Goal: Task Accomplishment & Management: Manage account settings

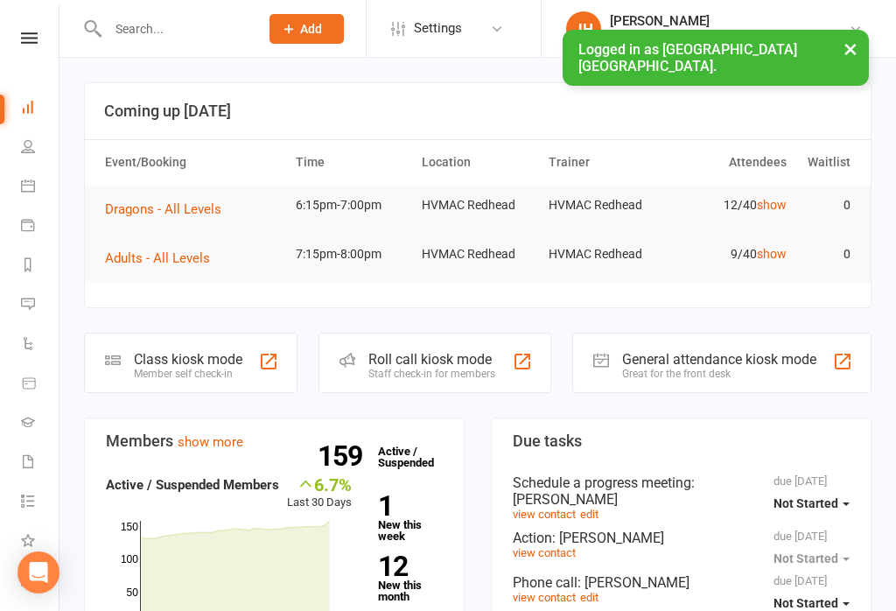
click at [134, 31] on input "text" at bounding box center [174, 29] width 144 height 25
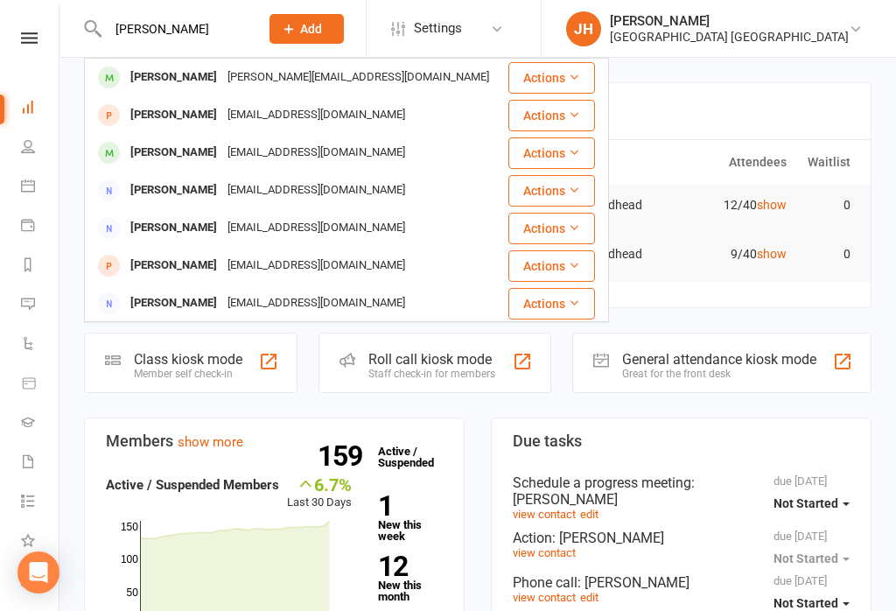
type input "[PERSON_NAME]"
click at [193, 81] on div "[PERSON_NAME]" at bounding box center [173, 77] width 97 height 25
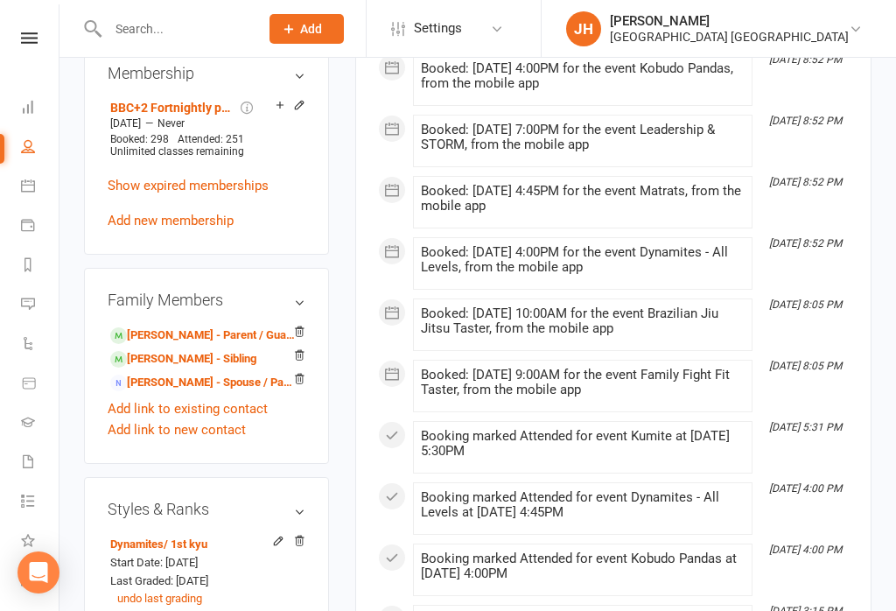
scroll to position [1008, 0]
click at [154, 351] on link "[PERSON_NAME] - Sibling" at bounding box center [183, 360] width 146 height 18
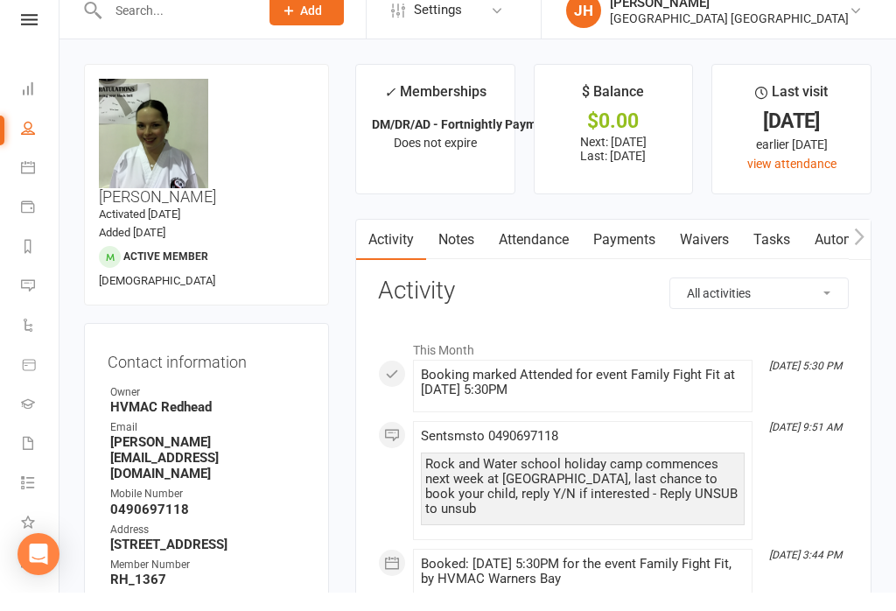
scroll to position [19, 0]
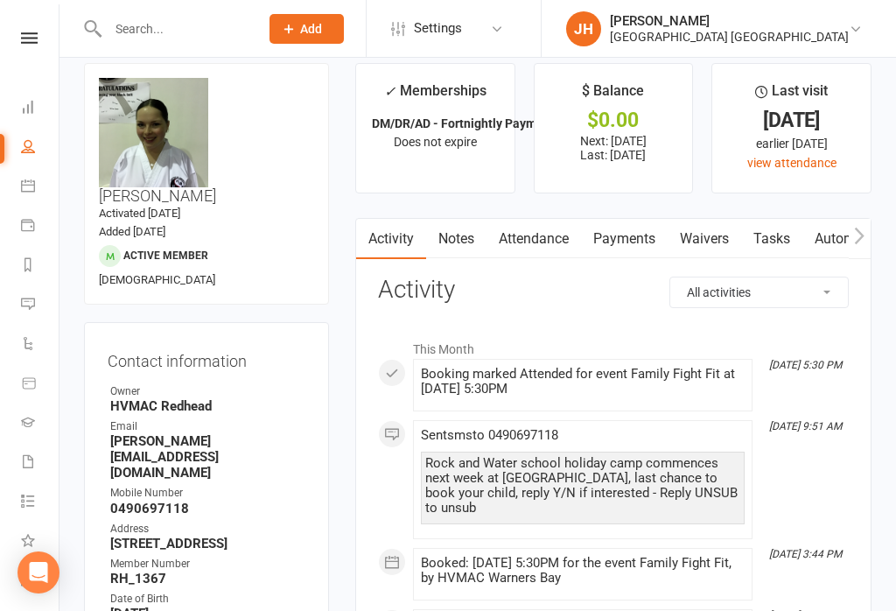
click at [714, 237] on link "Waivers" at bounding box center [705, 239] width 74 height 40
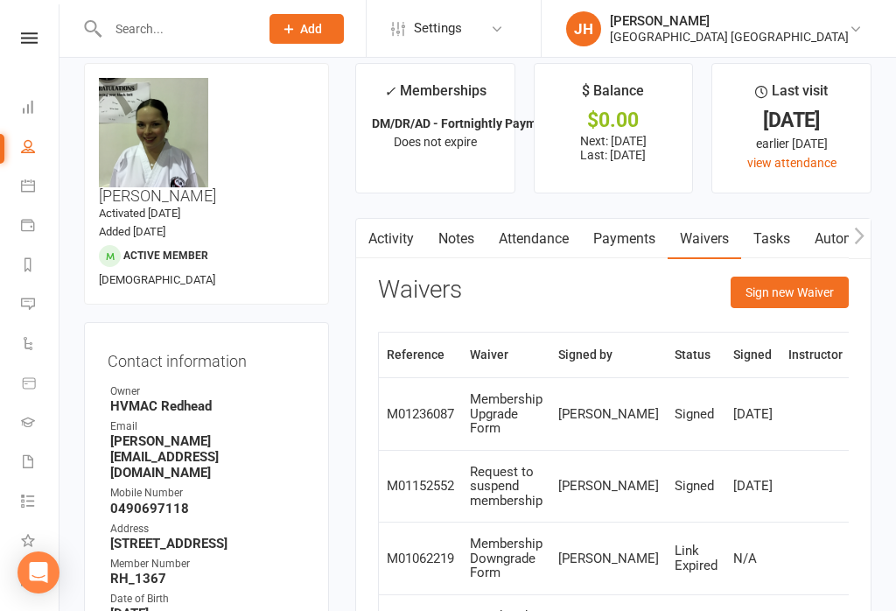
click at [803, 294] on button "Sign new Waiver" at bounding box center [790, 293] width 118 height 32
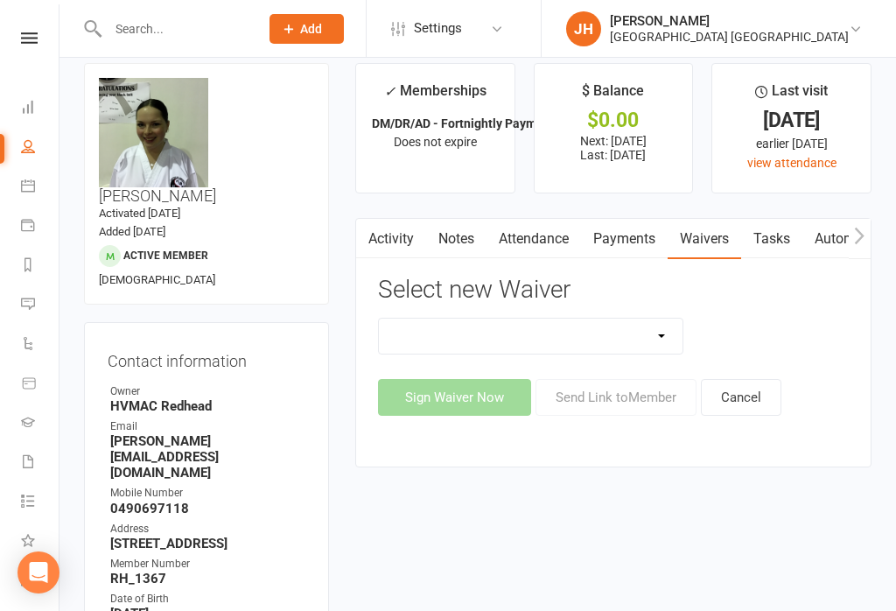
click at [637, 329] on select "1st Kyu Goals Assessment Cancellation Form Membership Downgrade Form Membership…" at bounding box center [531, 336] width 304 height 35
select select "5565"
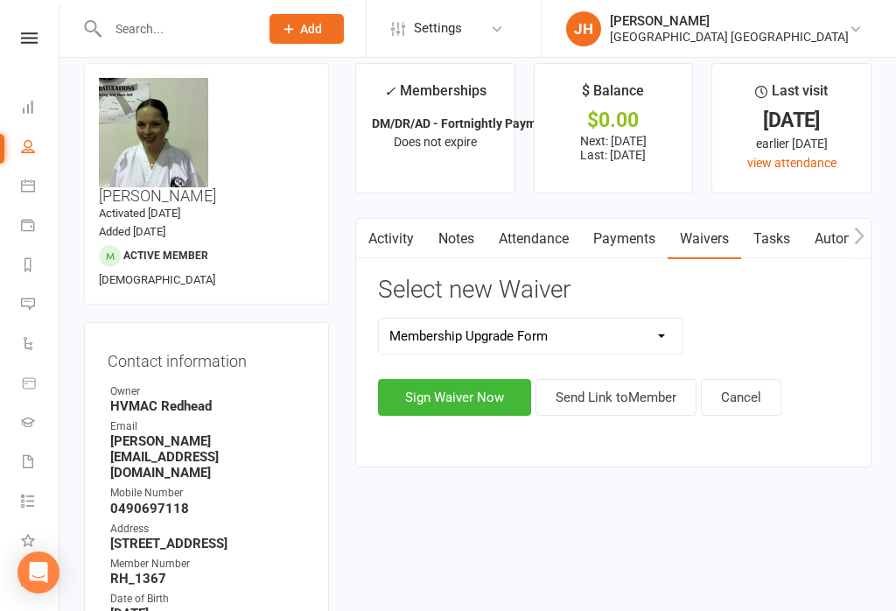
click at [496, 398] on button "Sign Waiver Now" at bounding box center [454, 397] width 153 height 37
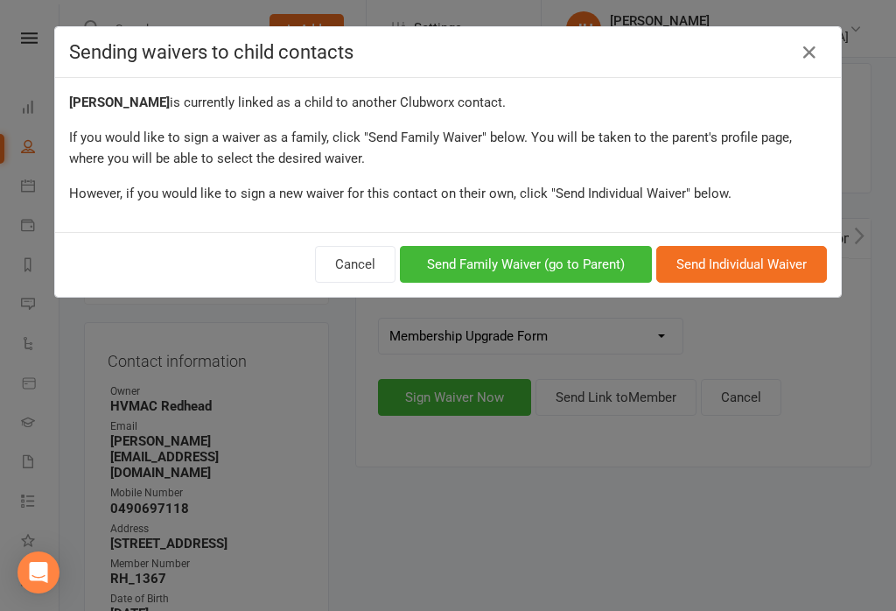
click at [595, 269] on button "Send Family Waiver (go to Parent)" at bounding box center [526, 264] width 252 height 37
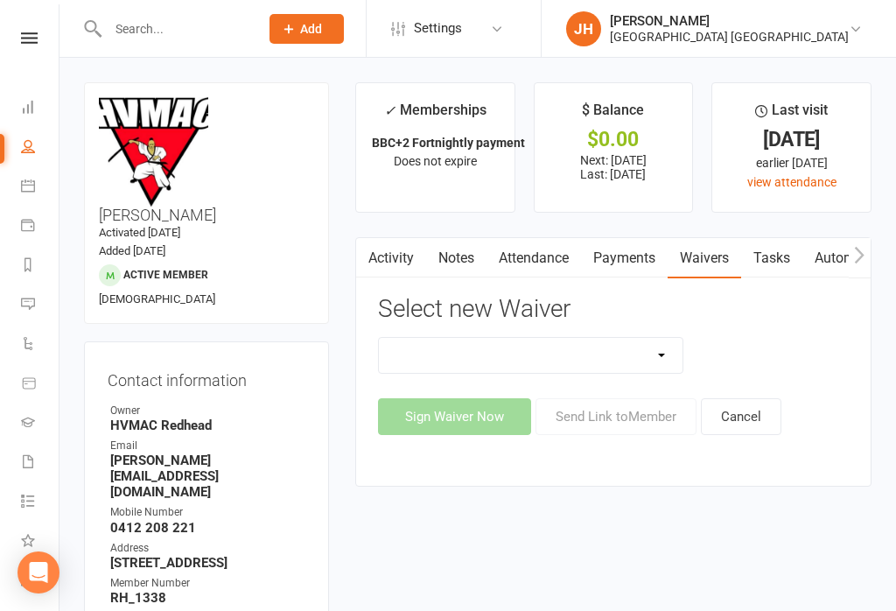
click at [642, 368] on select "1st Kyu Goals Assessment Cancellation Form Membership Downgrade Form Membership…" at bounding box center [531, 355] width 304 height 35
select select "5565"
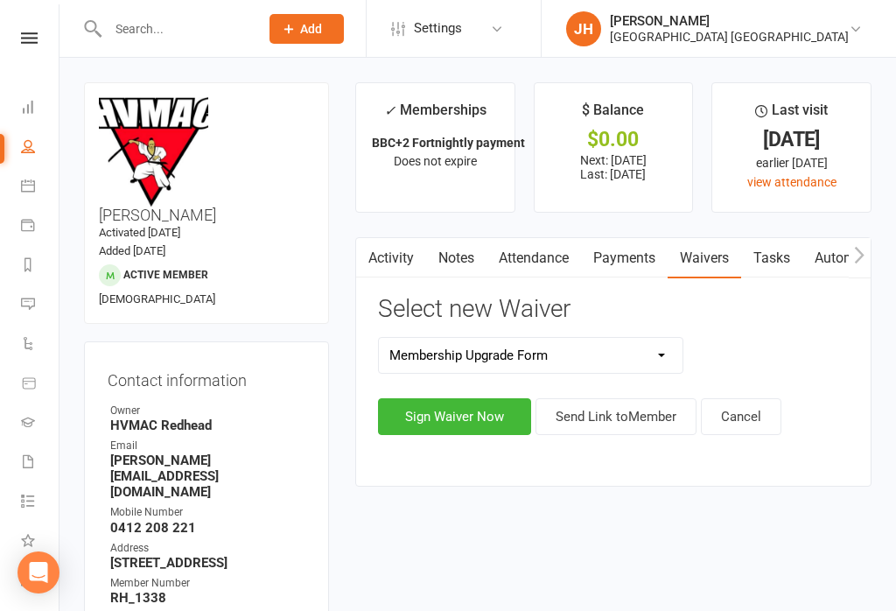
click at [486, 417] on button "Sign Waiver Now" at bounding box center [454, 416] width 153 height 37
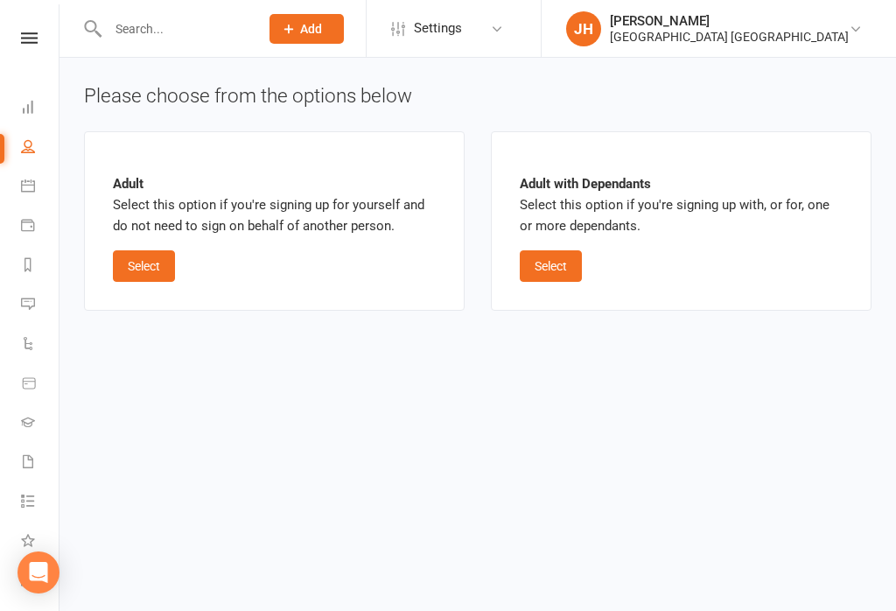
click at [151, 271] on button "Select" at bounding box center [144, 266] width 62 height 32
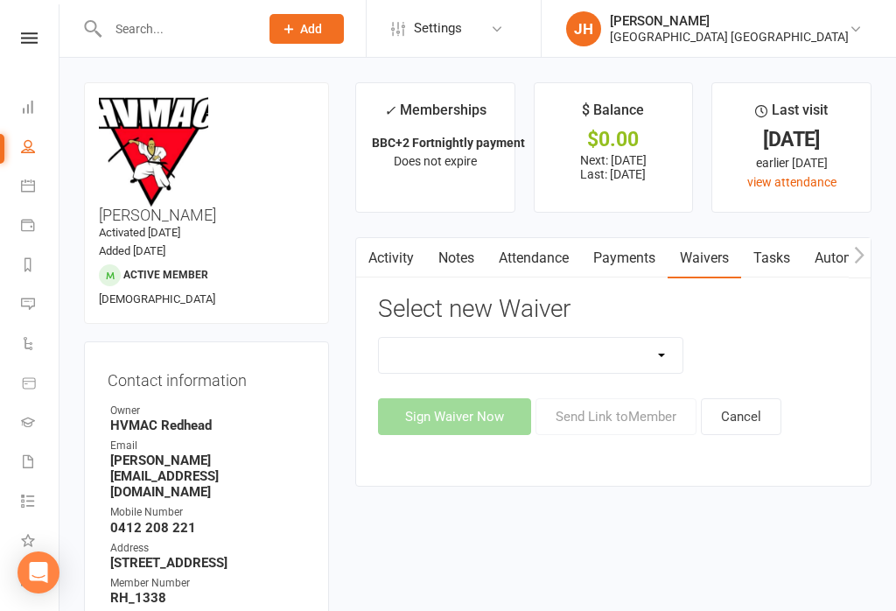
click at [626, 360] on select "1st Kyu Goals Assessment Cancellation Form Membership Downgrade Form Membership…" at bounding box center [531, 355] width 304 height 35
select select "5565"
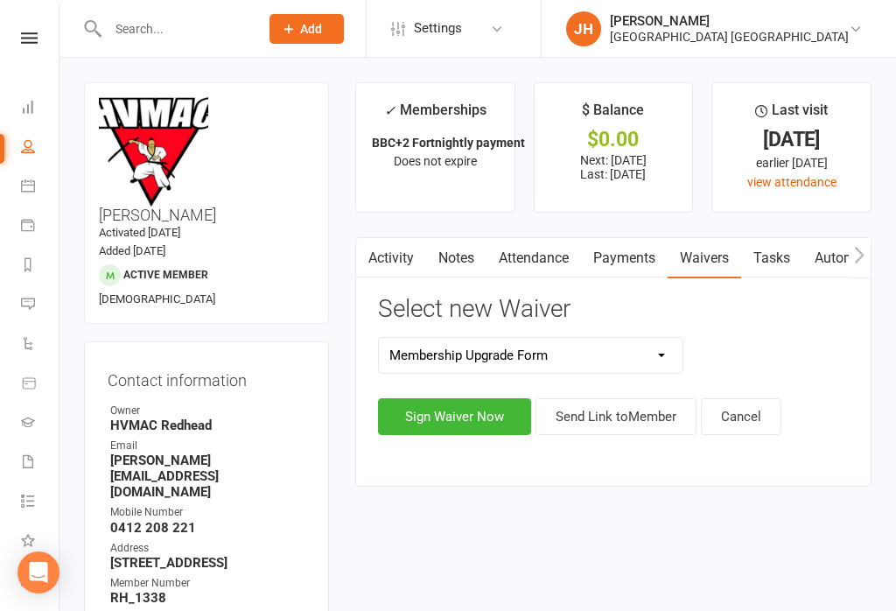
click at [487, 413] on button "Sign Waiver Now" at bounding box center [454, 416] width 153 height 37
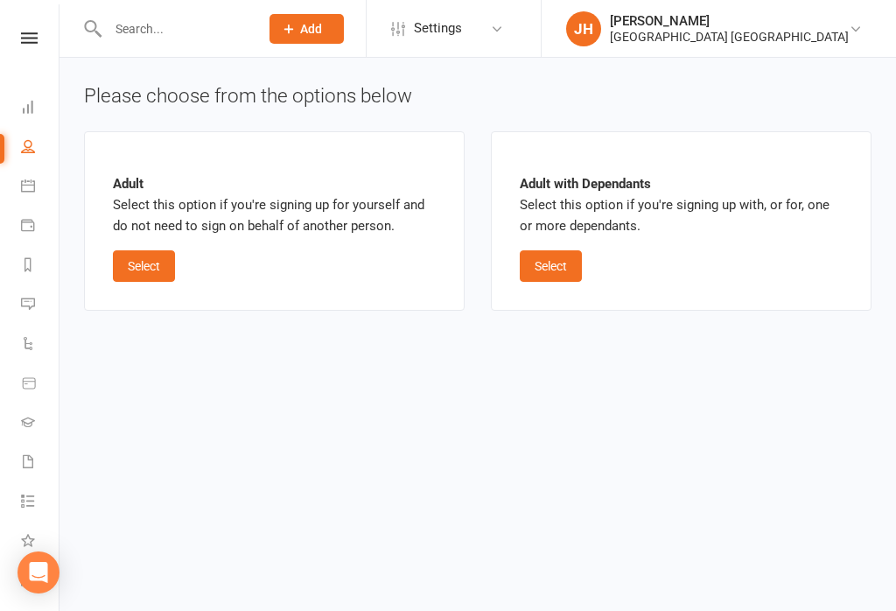
click at [582, 267] on button "Select" at bounding box center [551, 266] width 62 height 32
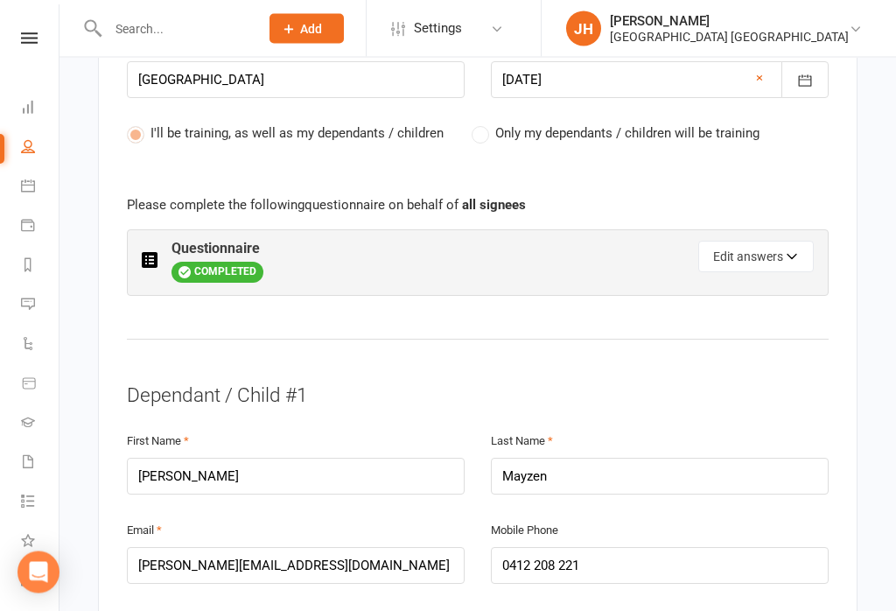
scroll to position [946, 0]
click at [770, 242] on button "Edit answers" at bounding box center [756, 258] width 116 height 32
select select "Black Belt Club - 4 or more classes a week (Unlimited Training)"
select select "Fortnightly"
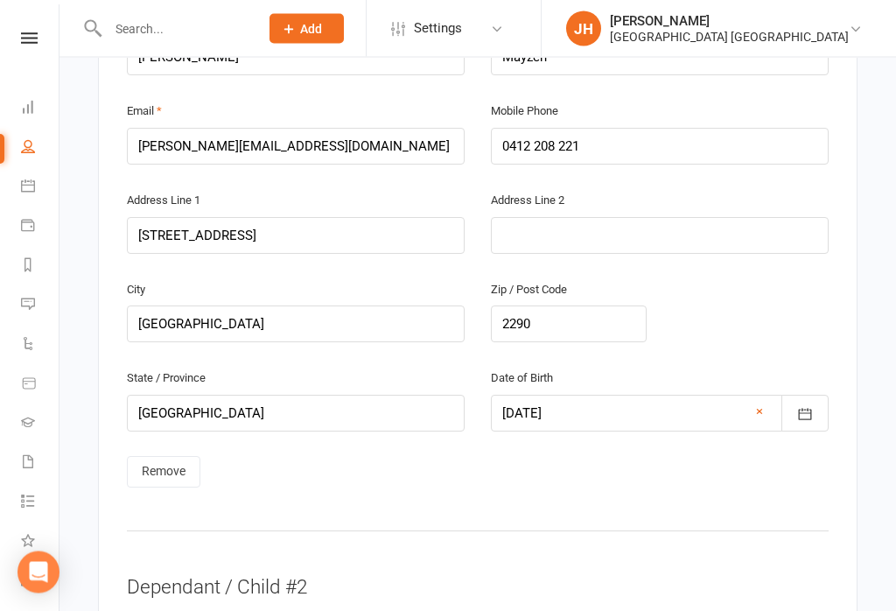
scroll to position [1733, 0]
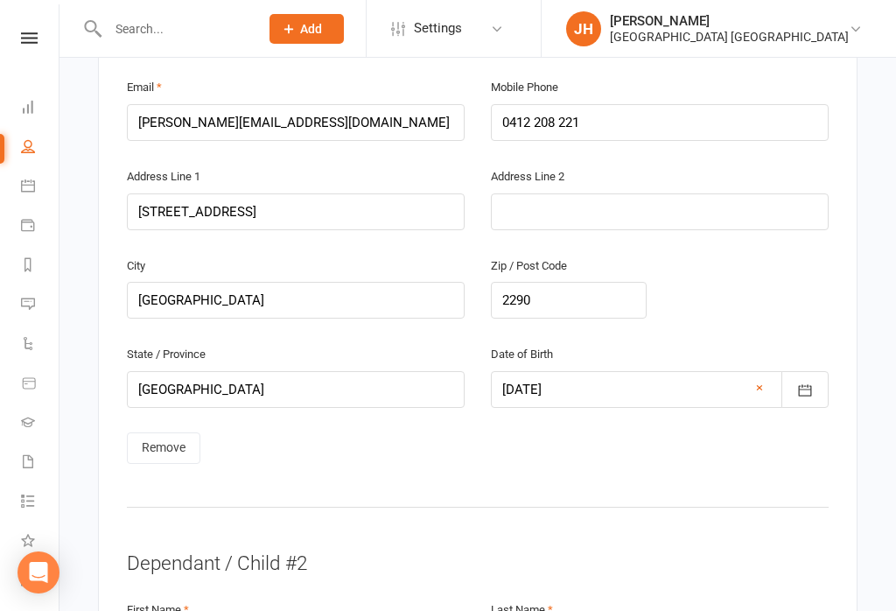
click at [175, 432] on link "Remove" at bounding box center [164, 448] width 74 height 32
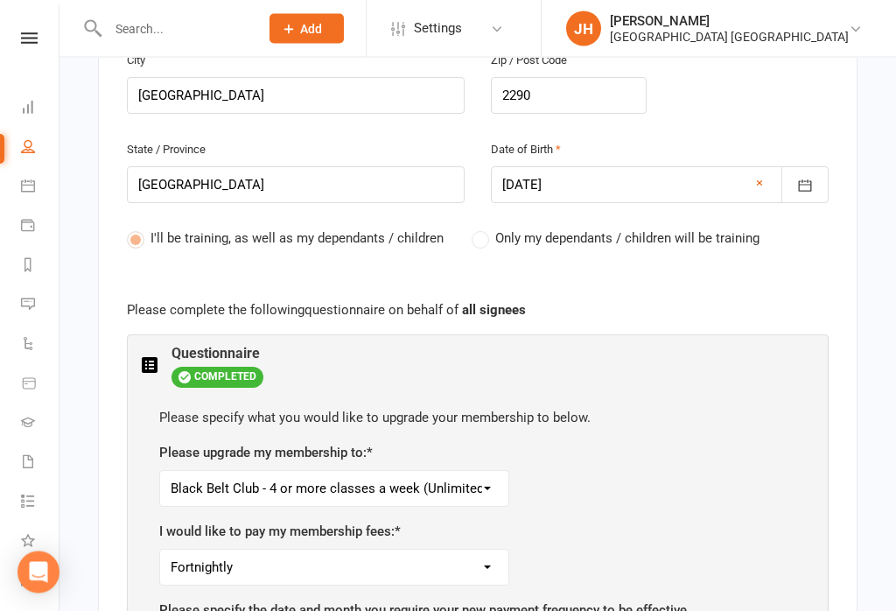
scroll to position [842, 0]
click at [733, 228] on span "Only my dependants / children will be training" at bounding box center [627, 237] width 264 height 18
click at [719, 228] on span "Only my dependants / children will be training" at bounding box center [627, 237] width 264 height 18
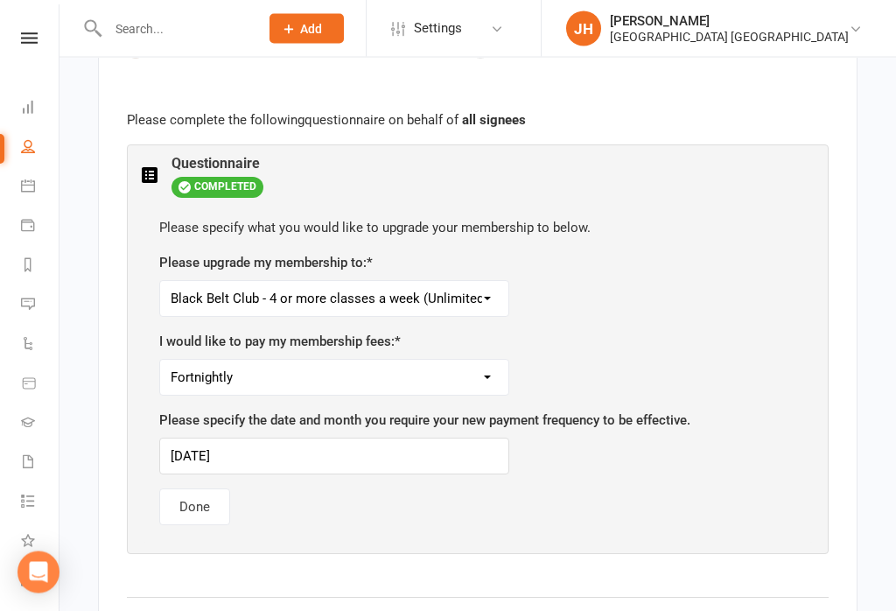
click at [467, 282] on select "Kindymites or Minimites Twice a Week Membership Dynamites/Dragons/Adults Basic …" at bounding box center [334, 299] width 348 height 35
select select "Black Belt Club - 3 Classes a Week"
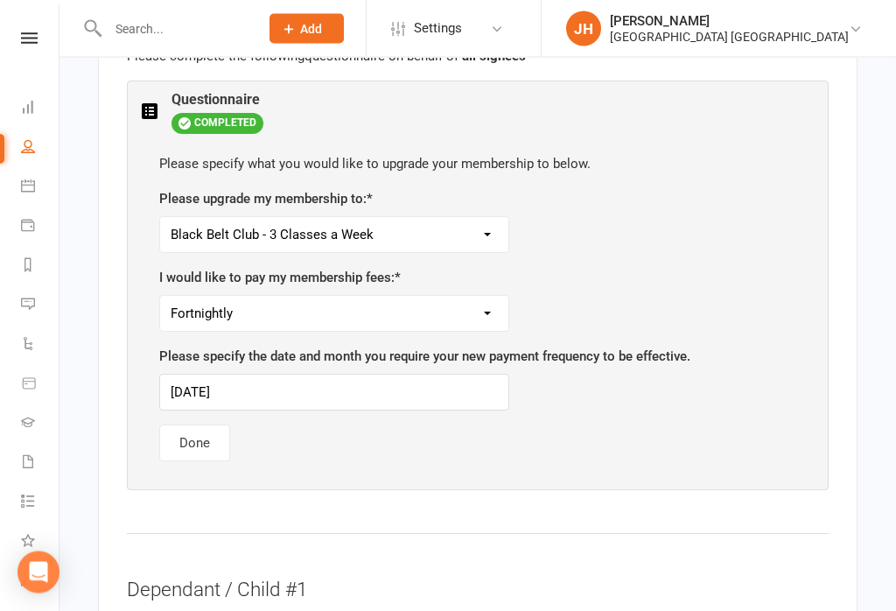
scroll to position [1096, 0]
click at [397, 374] on input "[DATE]" at bounding box center [334, 392] width 350 height 37
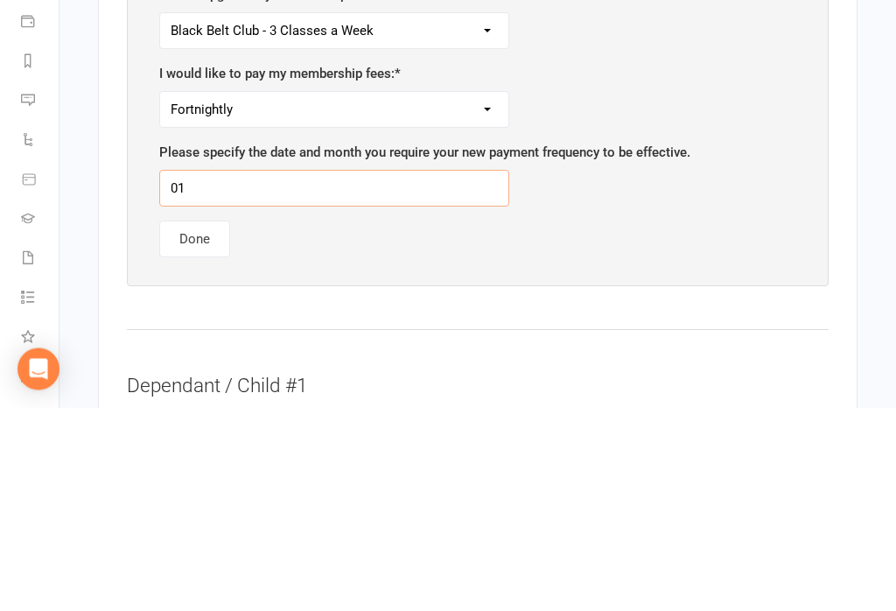
type input "0"
type input "[DATE]"
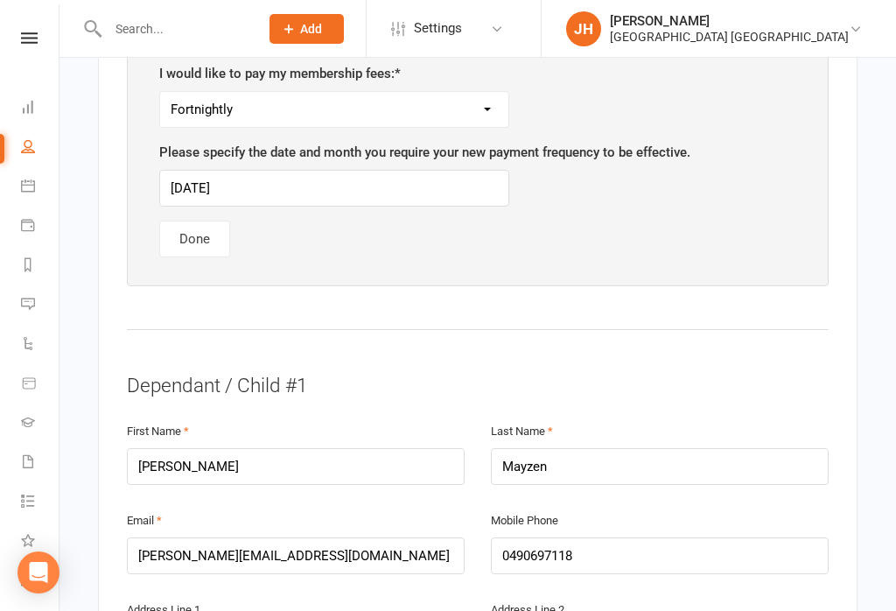
click at [209, 221] on button "Done" at bounding box center [194, 239] width 71 height 37
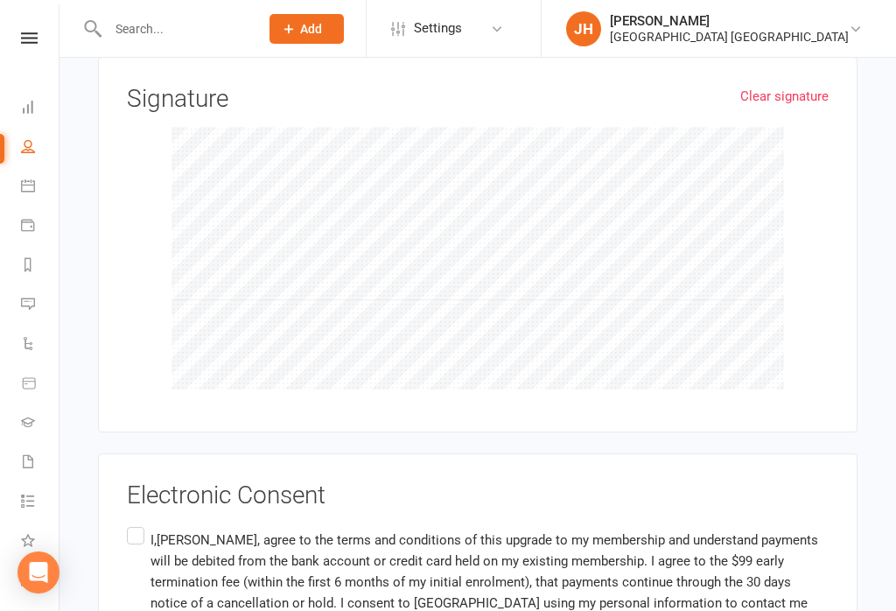
scroll to position [2842, 0]
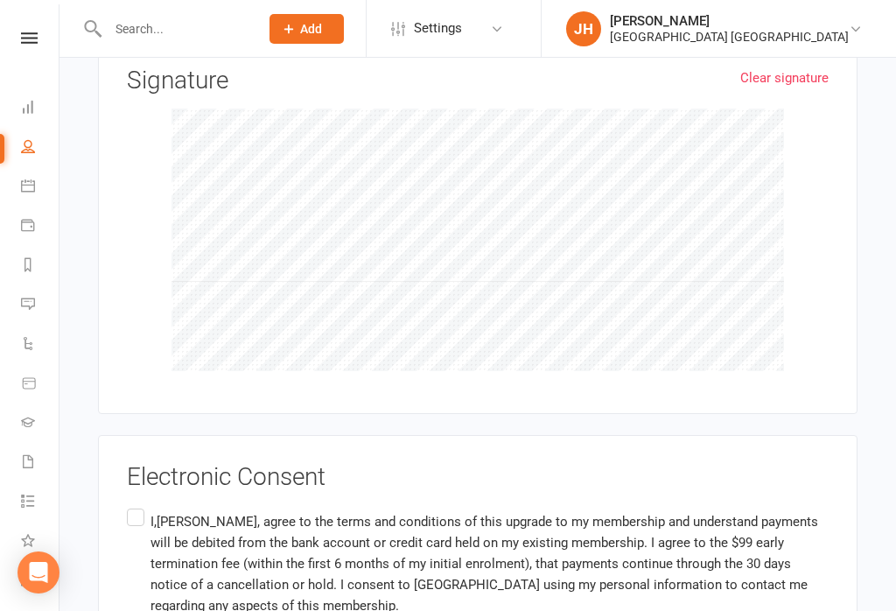
click at [130, 505] on label "I,[PERSON_NAME], agree to the terms and conditions of this upgrade to my member…" at bounding box center [478, 564] width 702 height 118
click at [130, 505] on input "I,[PERSON_NAME], agree to the terms and conditions of this upgrade to my member…" at bounding box center [132, 505] width 11 height 0
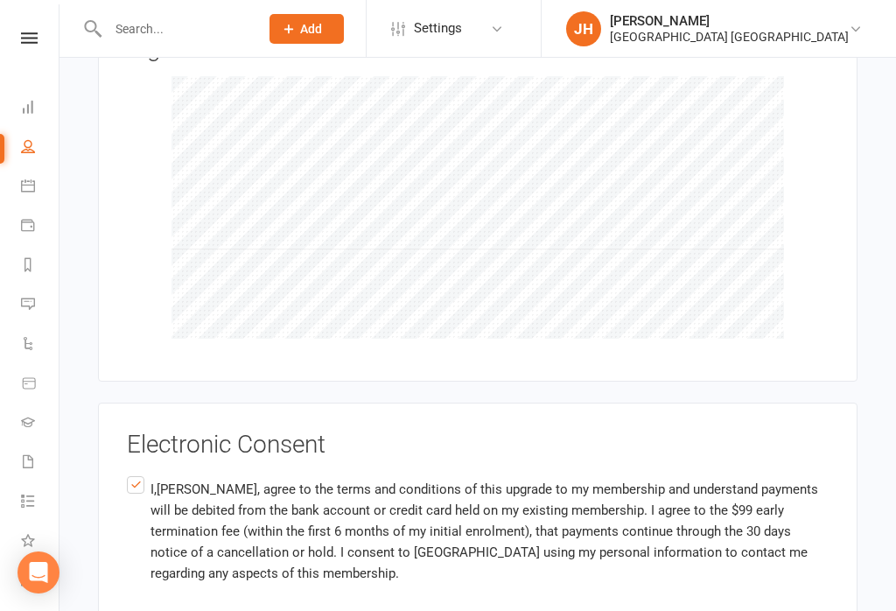
scroll to position [2949, 0]
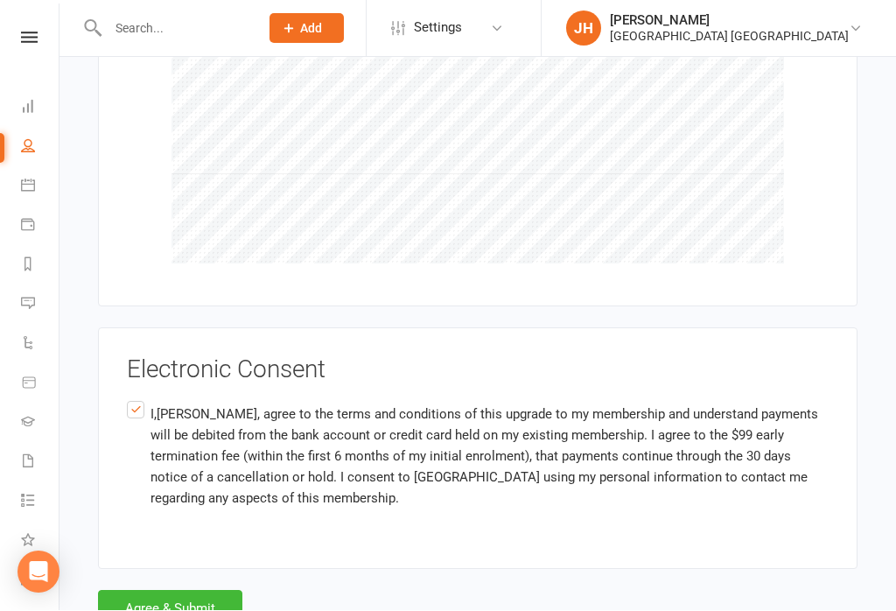
click at [147, 591] on button "Agree & Submit" at bounding box center [170, 609] width 144 height 37
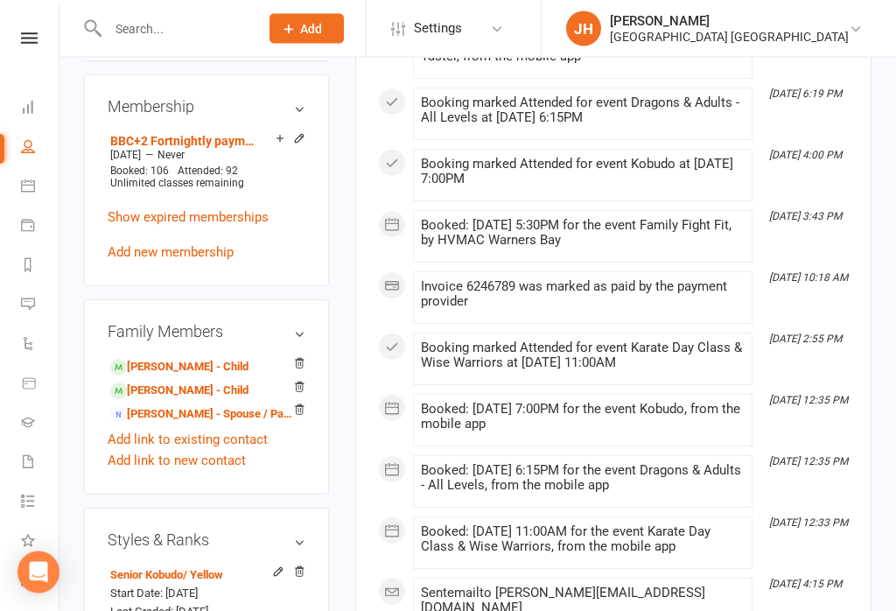
scroll to position [976, 0]
click at [192, 382] on link "[PERSON_NAME] - Child" at bounding box center [179, 391] width 138 height 18
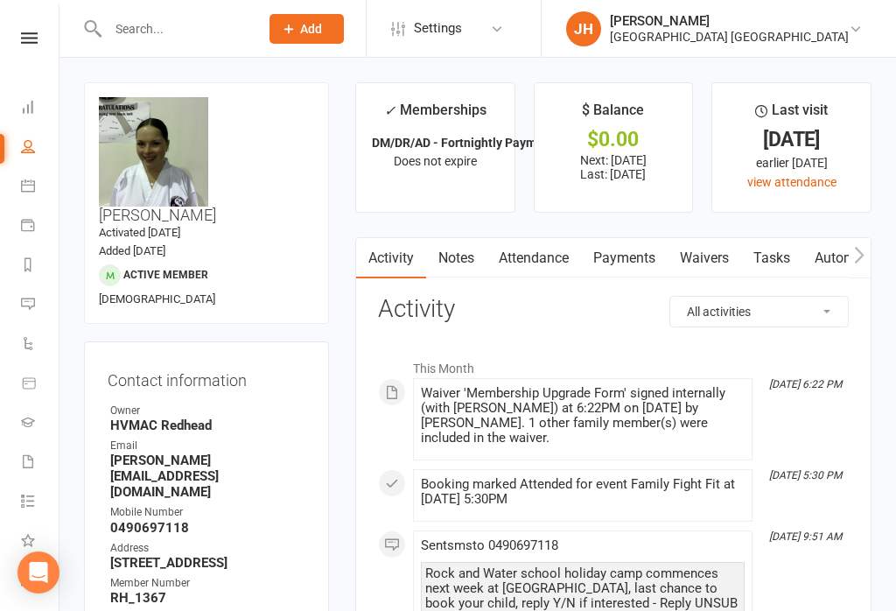
click at [465, 273] on link "Notes" at bounding box center [456, 258] width 60 height 40
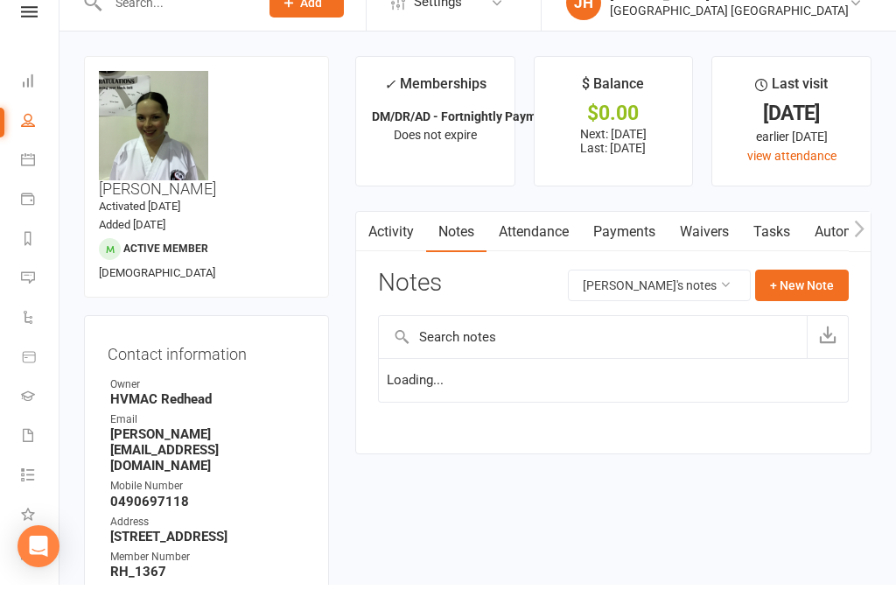
scroll to position [27, 0]
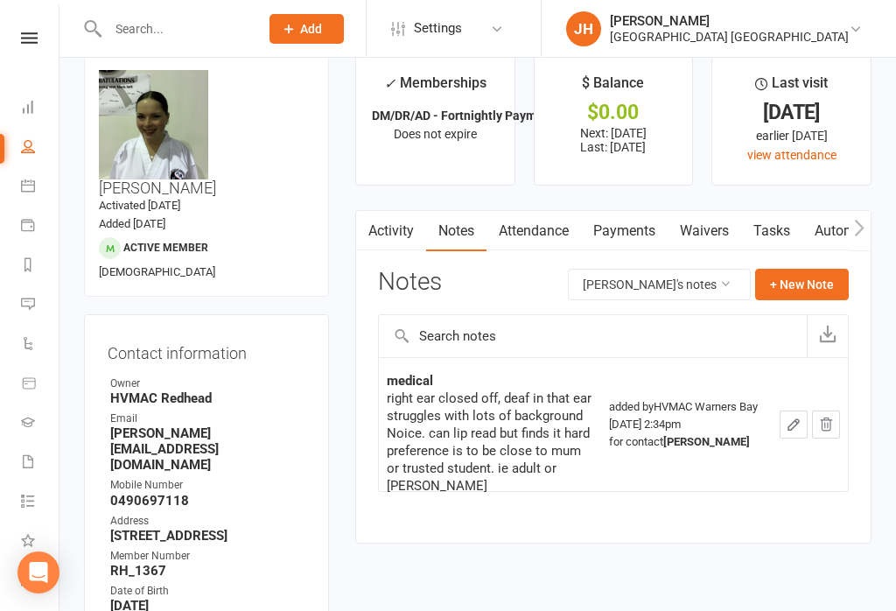
click at [811, 290] on button "+ New Note" at bounding box center [802, 285] width 94 height 32
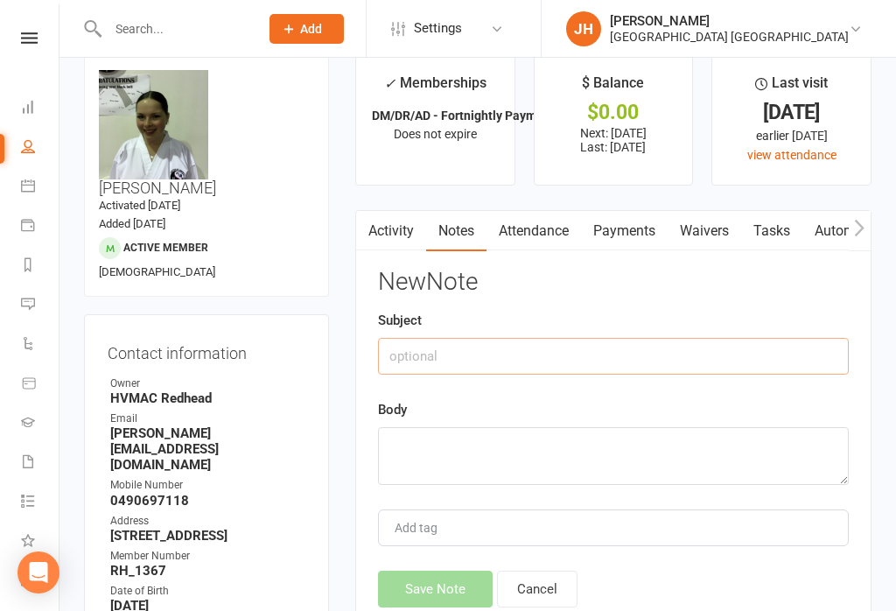
click at [691, 364] on input "text" at bounding box center [613, 356] width 471 height 37
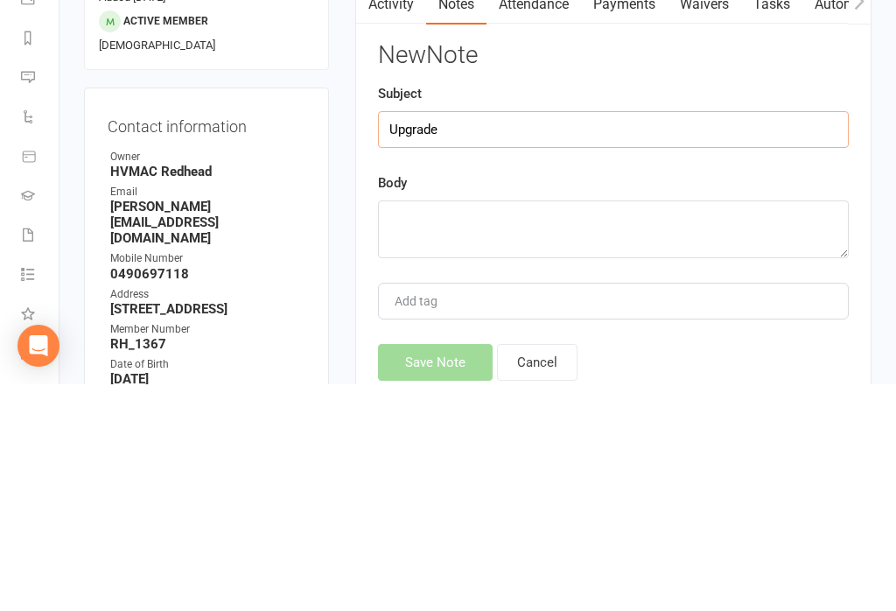
type input "Upgrade"
click at [592, 427] on textarea at bounding box center [613, 456] width 471 height 58
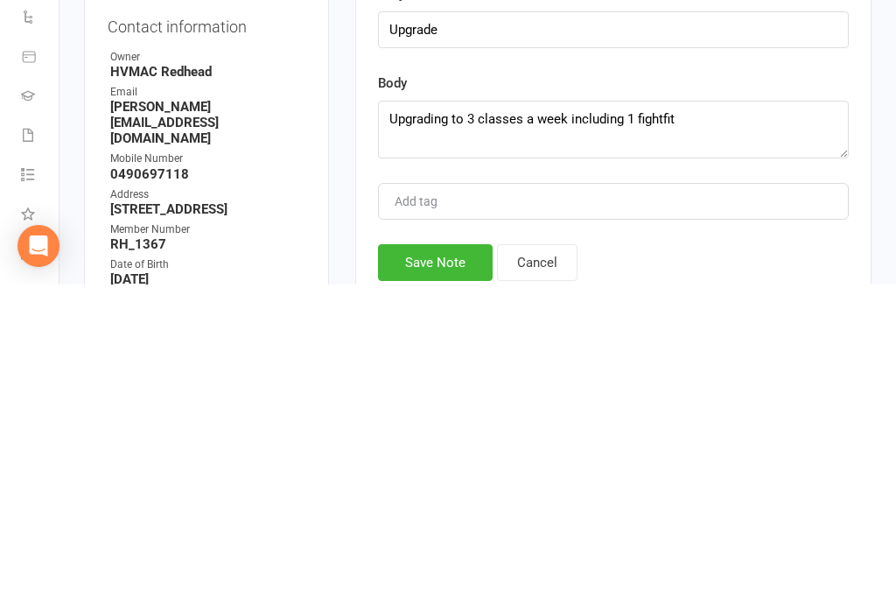
scroll to position [354, 0]
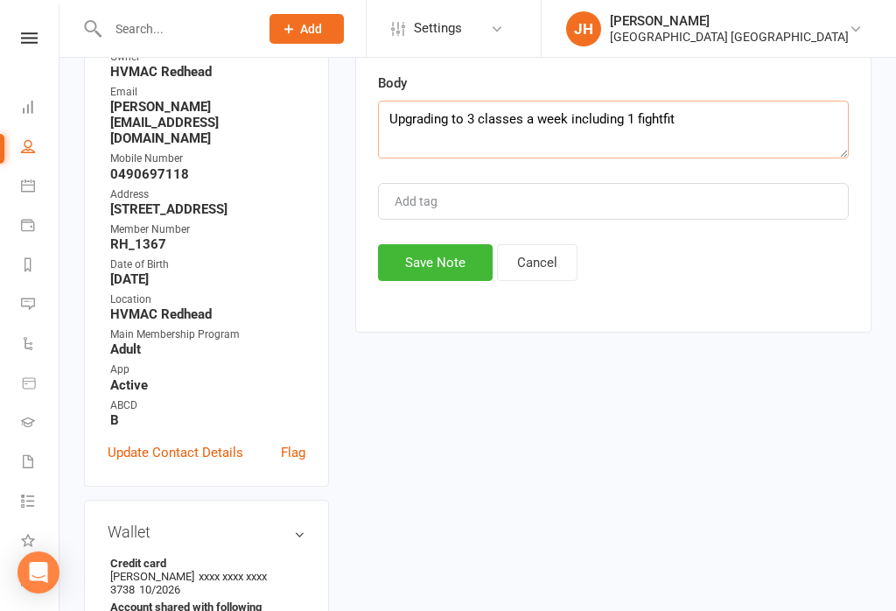
click at [743, 115] on textarea "Upgrading to 3 classes a week including 1 fightfit" at bounding box center [613, 130] width 471 height 58
type textarea "Upgrading to 3 classes a week including 1 fightfit class"
click at [434, 270] on button "Save Note" at bounding box center [435, 262] width 115 height 37
